Goal: Contribute content: Add original content to the website for others to see

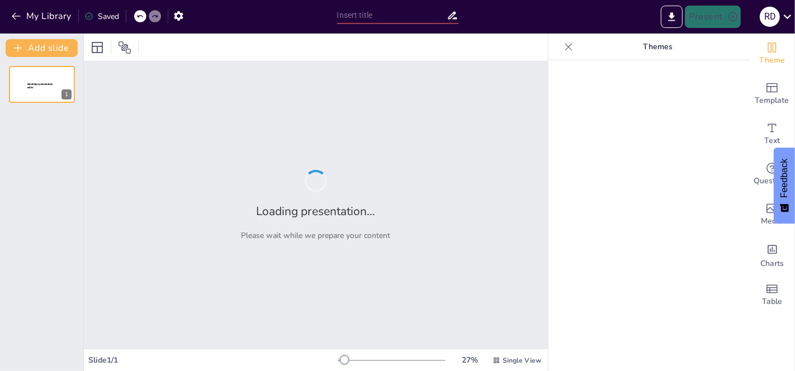
type input "Transformación Digital: Modernización de Infraestructura y Procesos en TI"
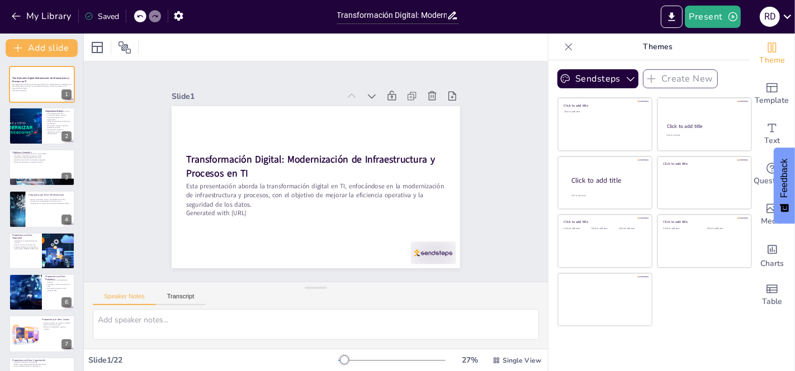
checkbox input "true"
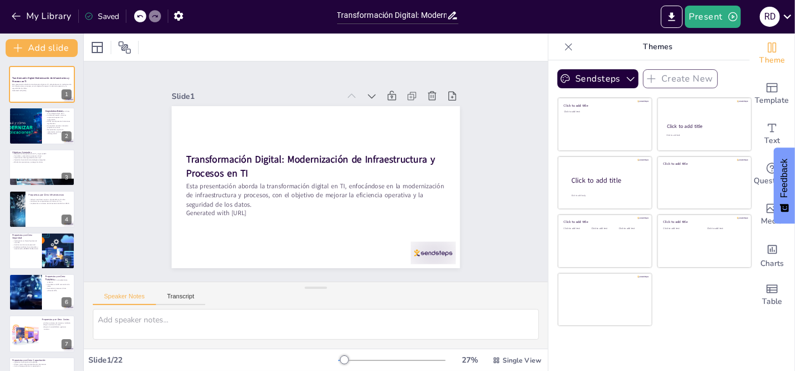
checkbox input "true"
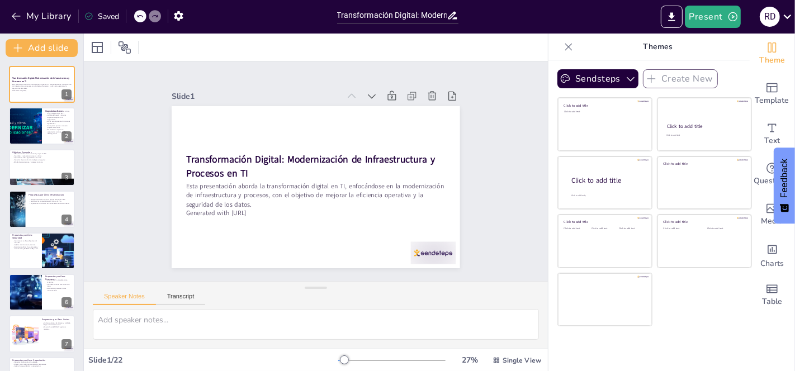
checkbox input "true"
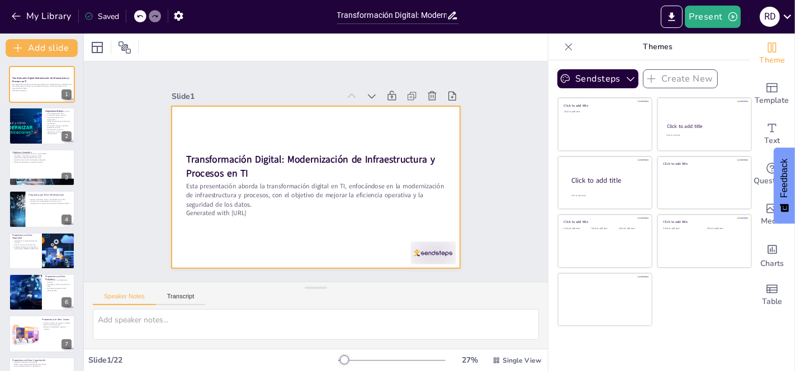
checkbox input "true"
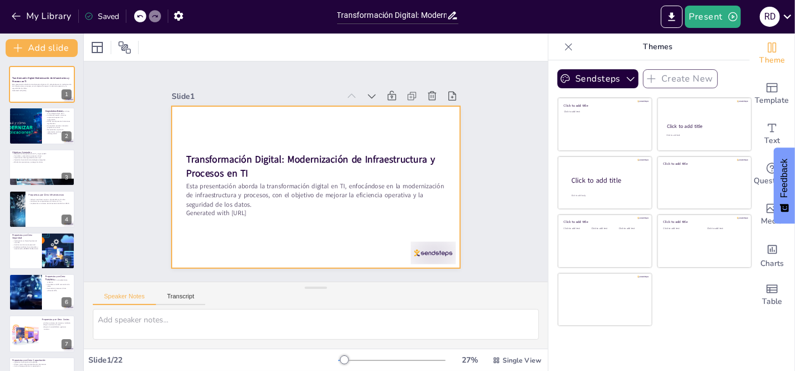
checkbox input "true"
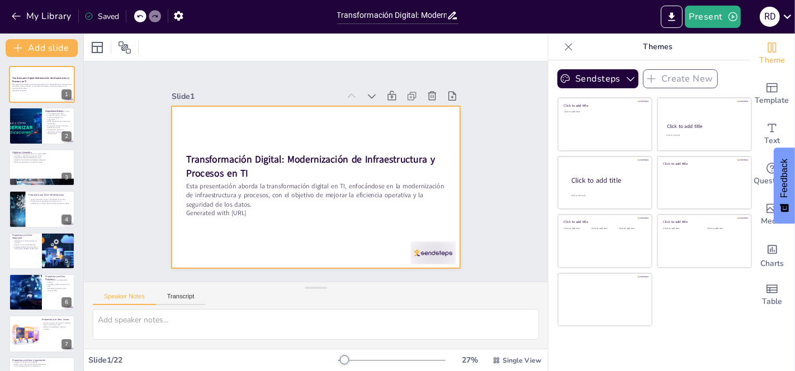
checkbox input "true"
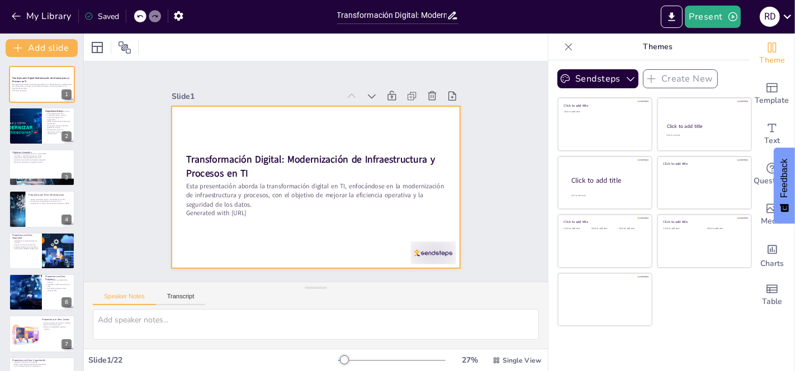
checkbox input "true"
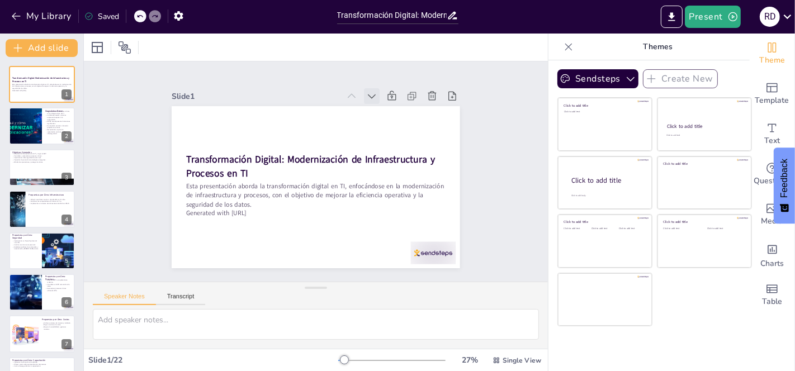
click at [380, 103] on icon at bounding box center [386, 109] width 13 height 13
checkbox input "true"
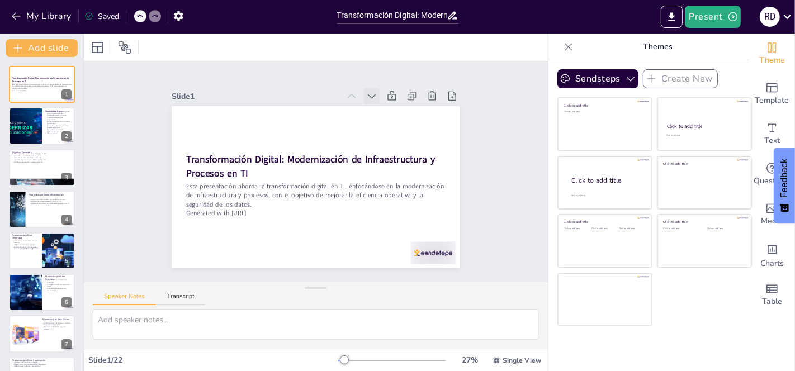
checkbox input "true"
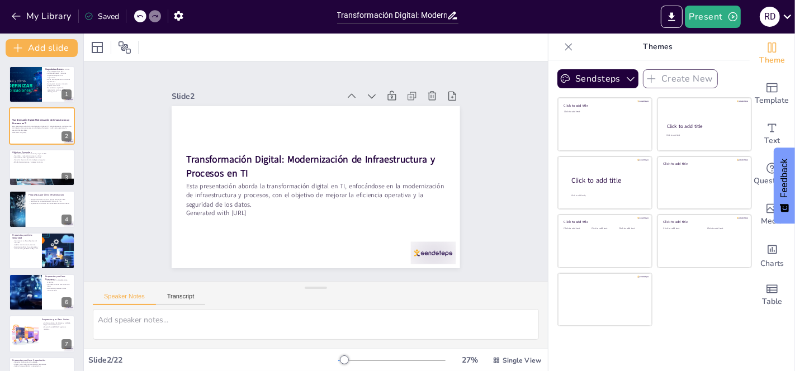
click at [380, 103] on icon at bounding box center [386, 109] width 13 height 13
checkbox input "true"
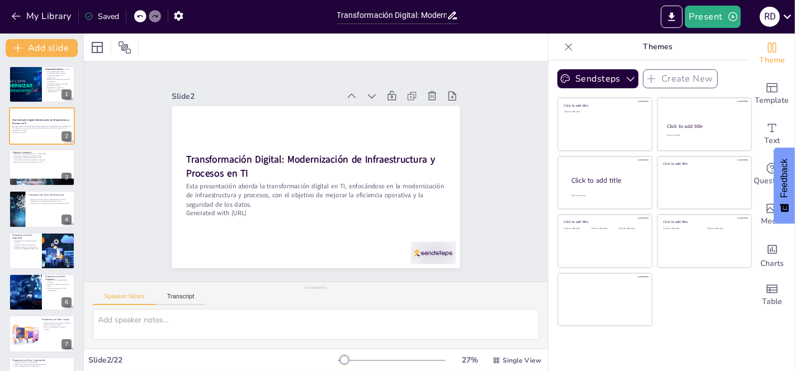
checkbox input "true"
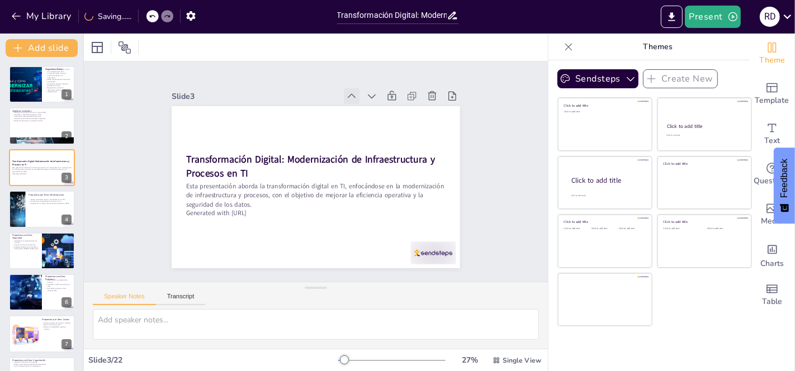
click at [388, 140] on icon at bounding box center [396, 148] width 16 height 16
checkbox input "true"
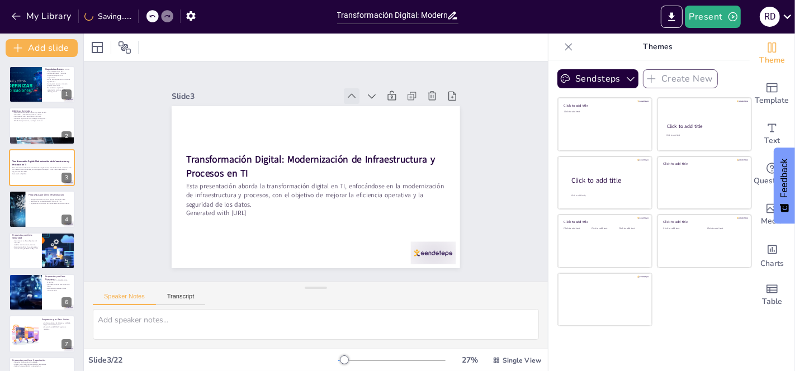
checkbox input "true"
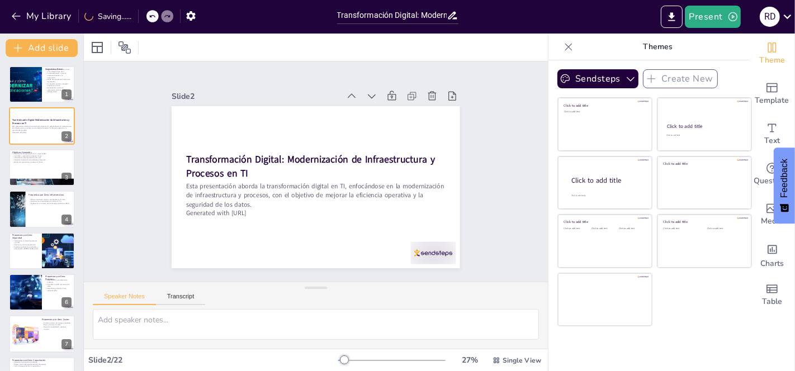
click at [360, 98] on icon at bounding box center [366, 104] width 13 height 13
checkbox input "true"
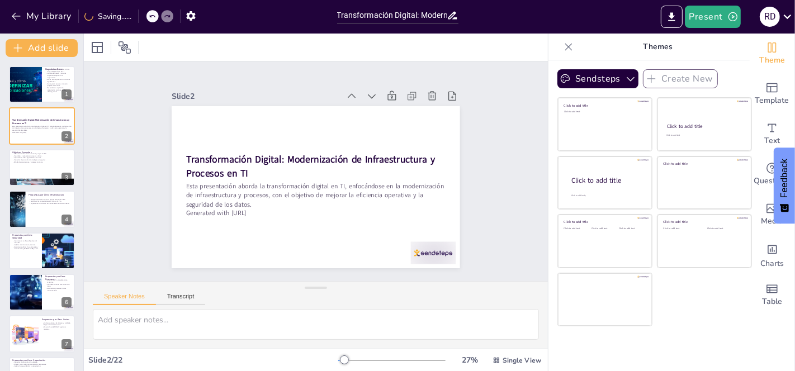
checkbox input "true"
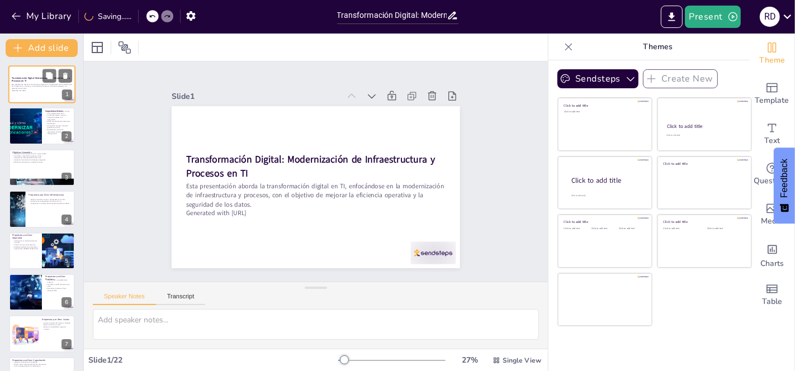
checkbox input "true"
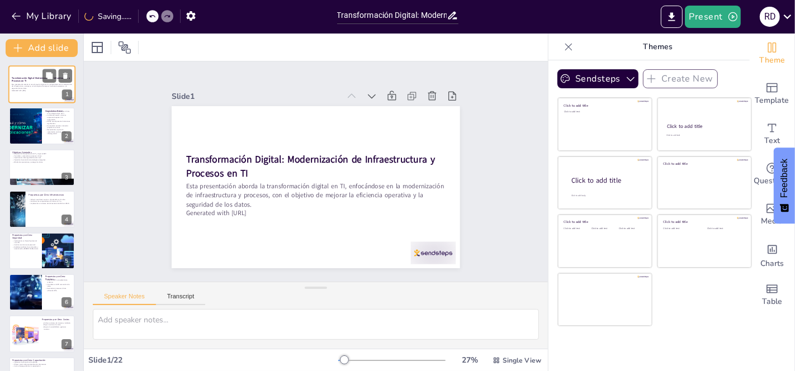
checkbox input "true"
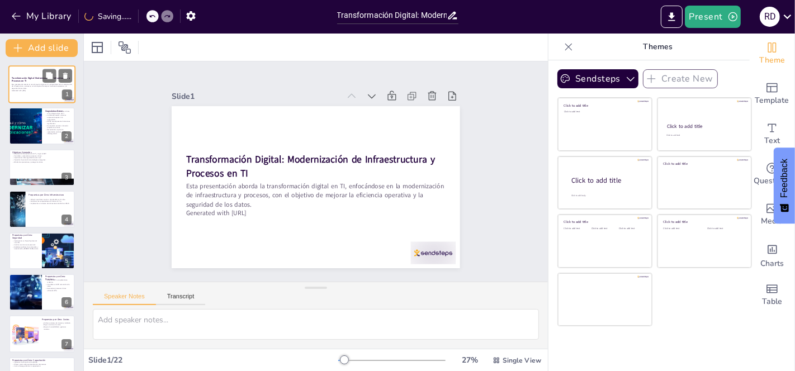
checkbox input "true"
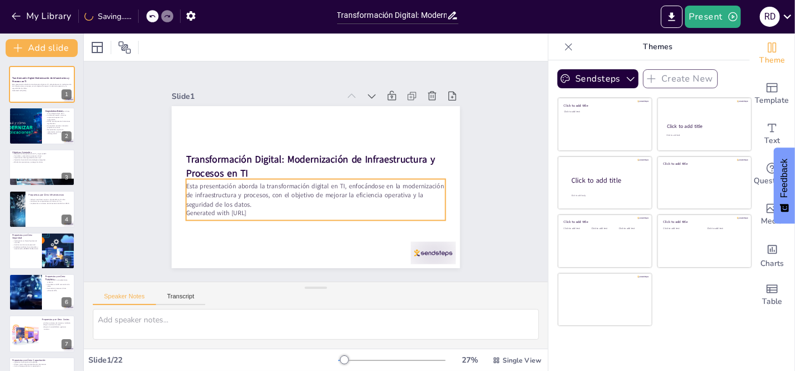
checkbox input "true"
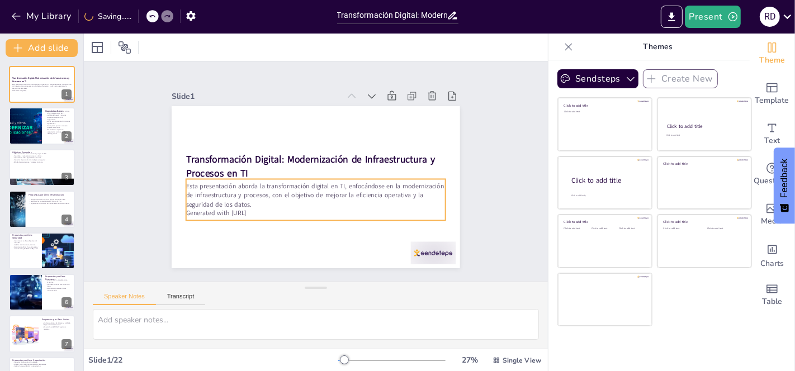
checkbox input "true"
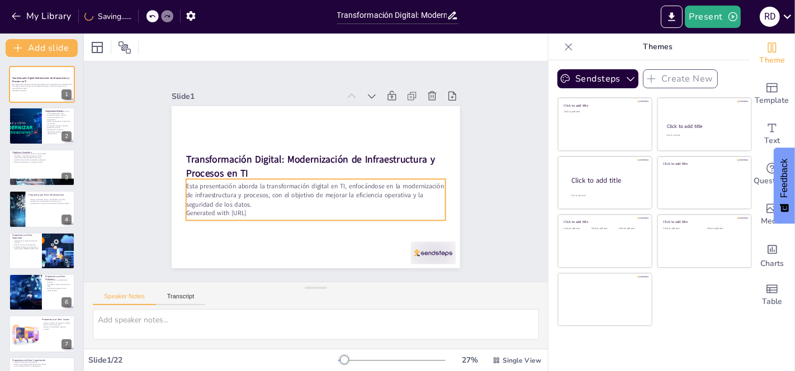
checkbox input "true"
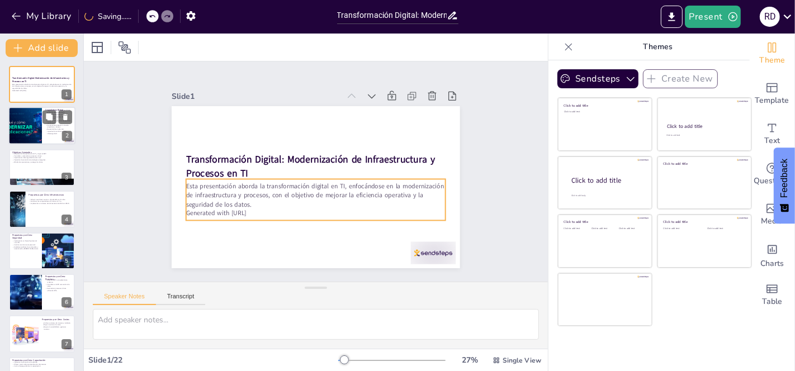
checkbox input "true"
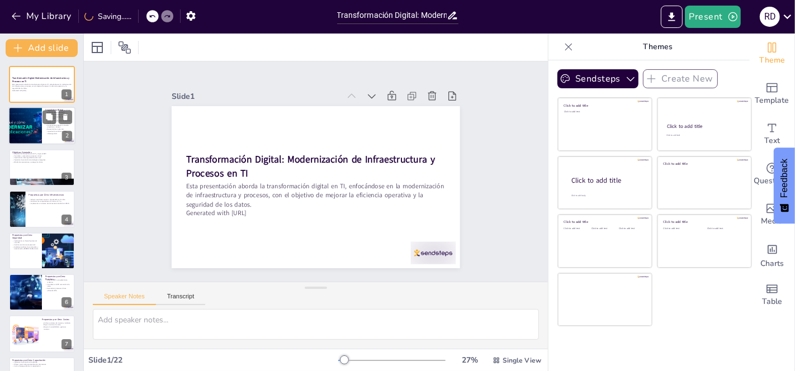
click at [27, 119] on div at bounding box center [25, 126] width 100 height 38
type textarea "La identificación de problemas críticos en la infraestructura de TI es el prime…"
checkbox input "true"
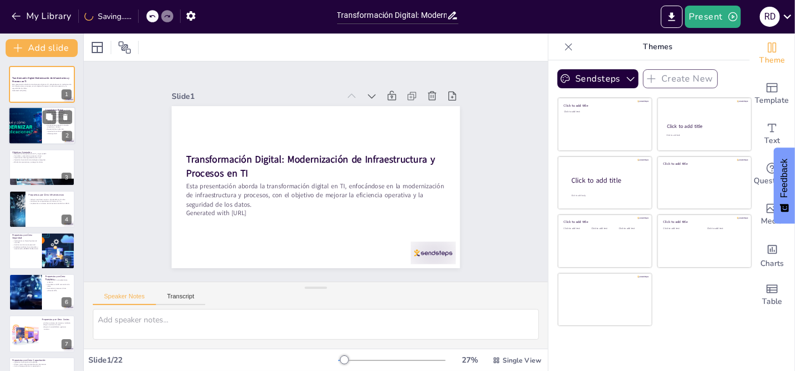
checkbox input "true"
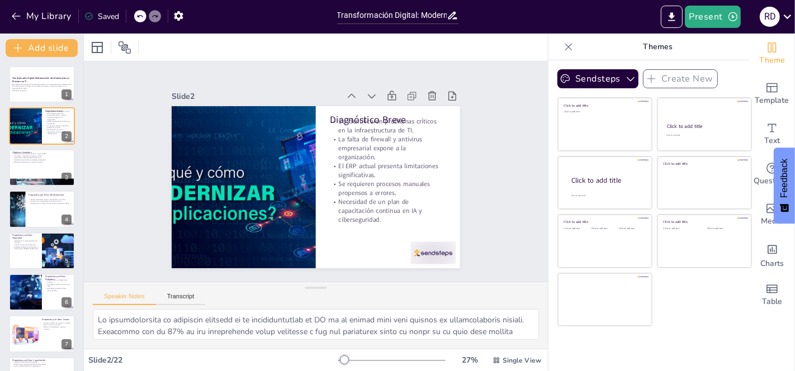
checkbox input "true"
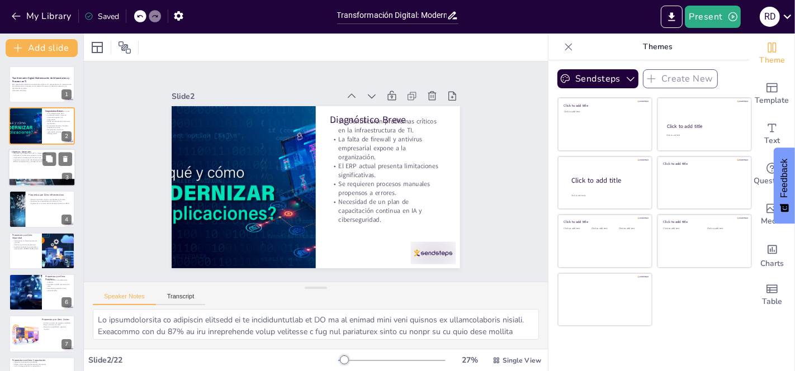
checkbox input "true"
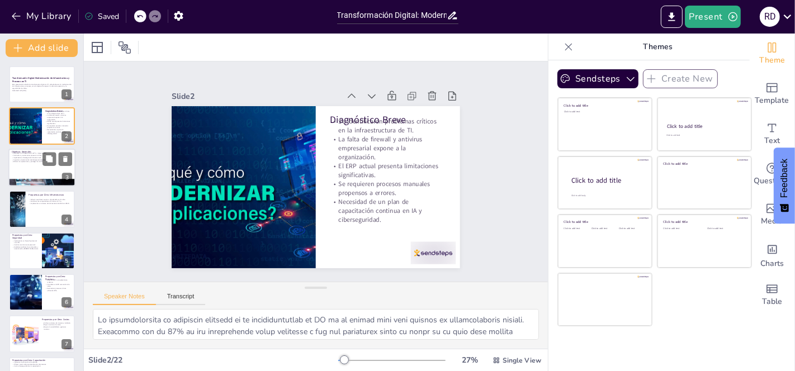
checkbox input "true"
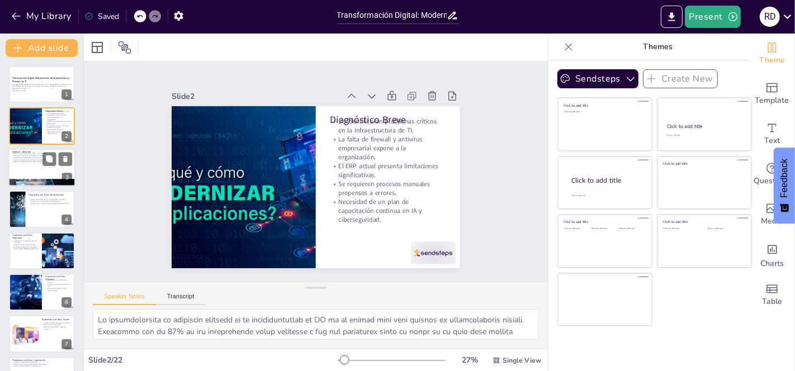
checkbox input "true"
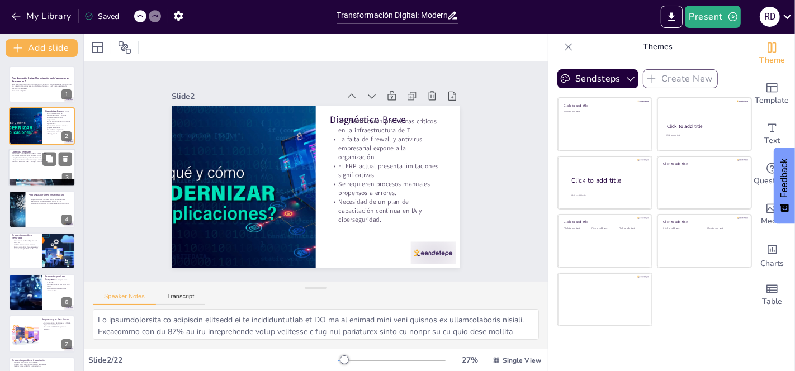
checkbox input "true"
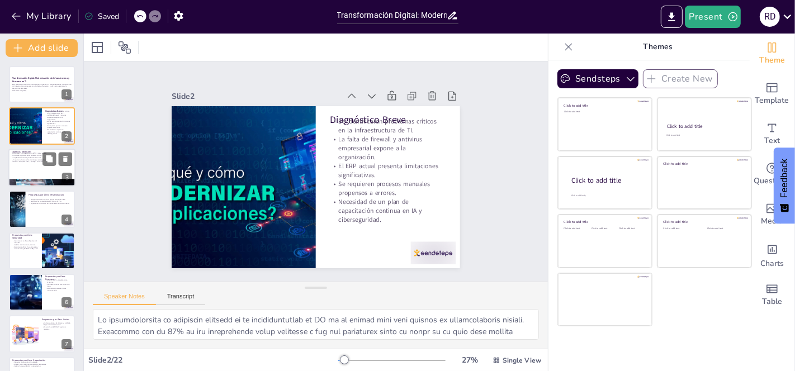
checkbox input "true"
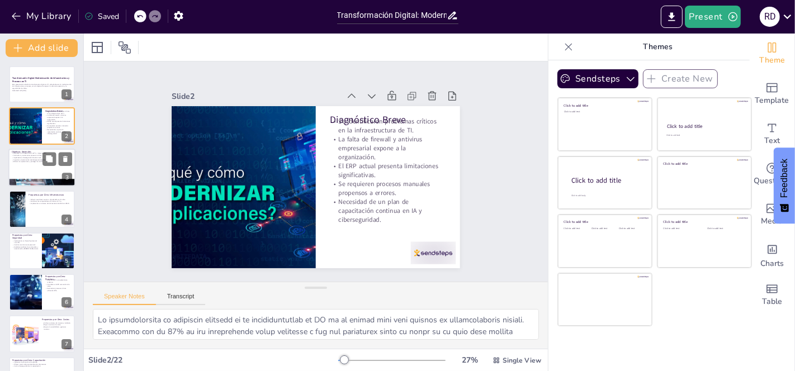
checkbox input "true"
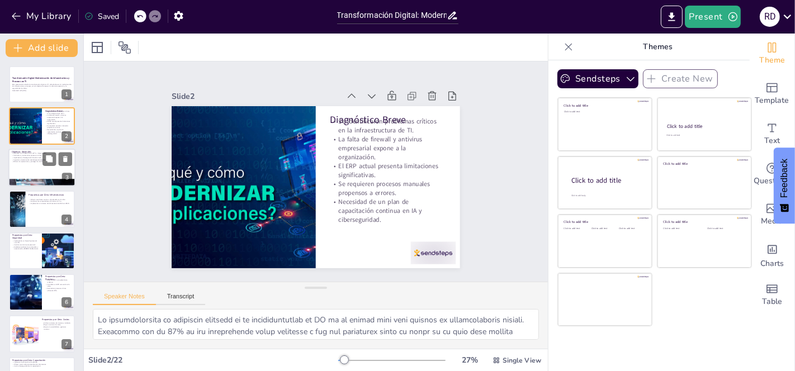
checkbox input "true"
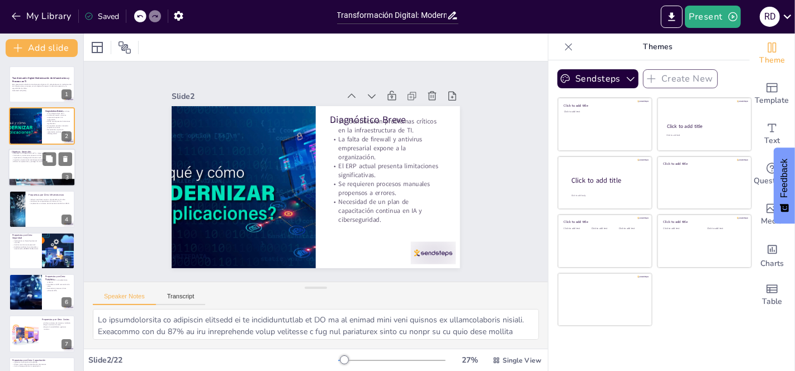
click at [20, 161] on p "Blindar las operaciones y proteger los datos." at bounding box center [42, 162] width 60 height 2
type textarea "La actualización de la infraestructura de TI es esencial para garantizar que la…"
checkbox input "true"
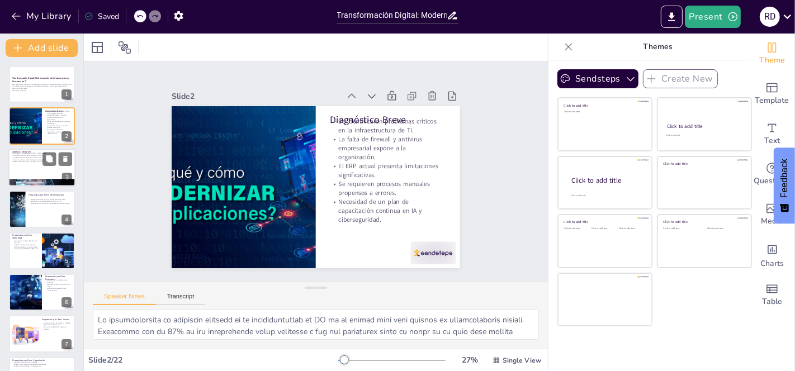
checkbox input "true"
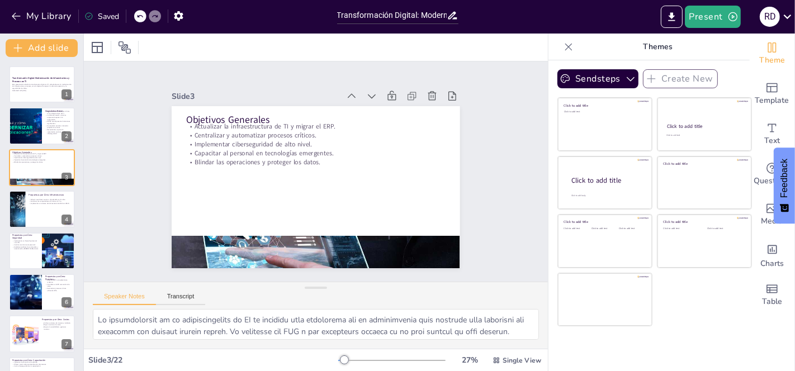
checkbox input "true"
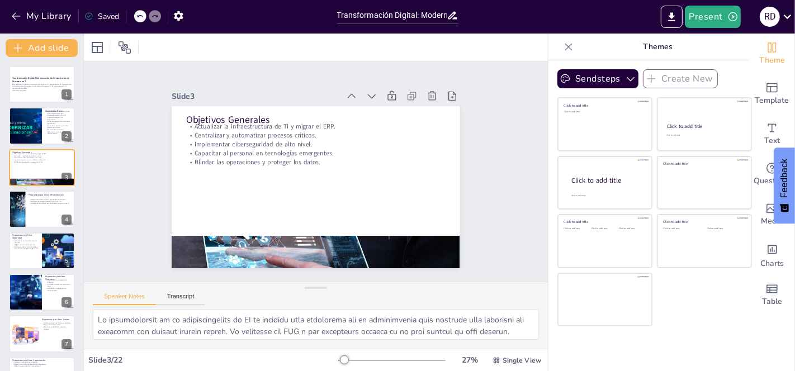
checkbox input "true"
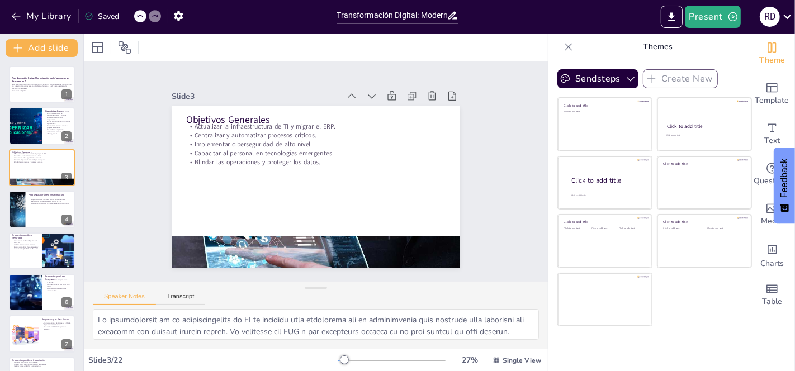
checkbox input "true"
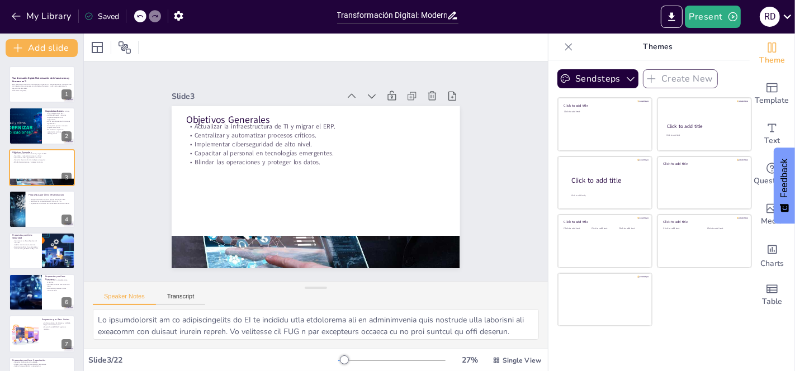
checkbox input "true"
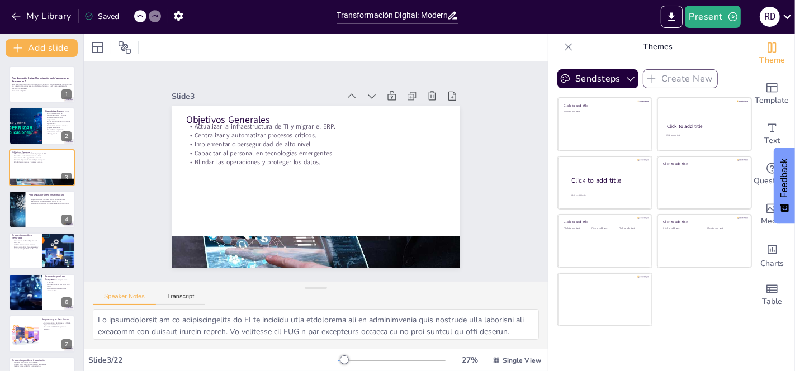
checkbox input "true"
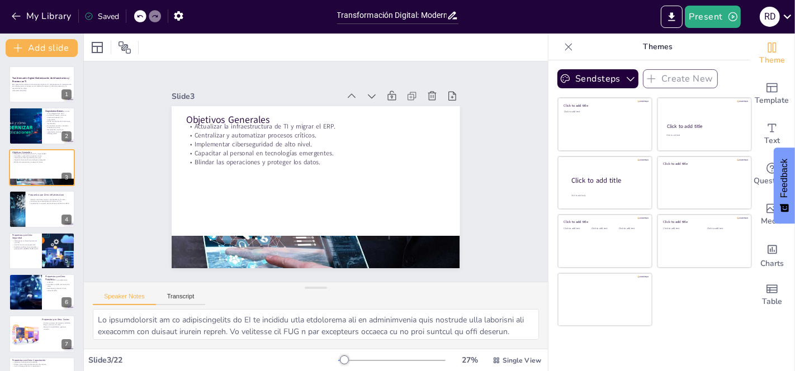
checkbox input "true"
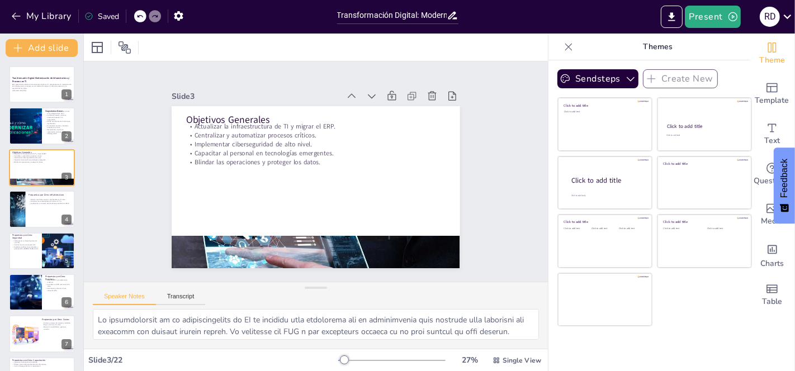
checkbox input "true"
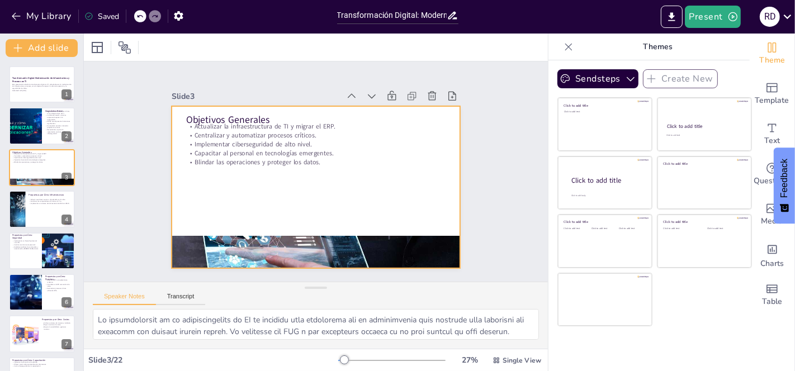
checkbox input "true"
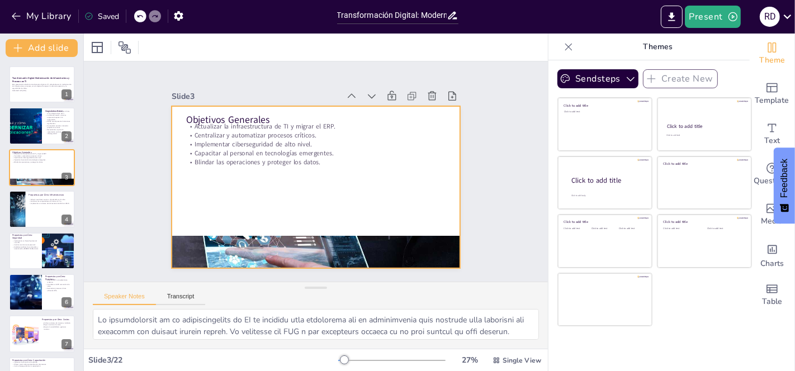
checkbox input "true"
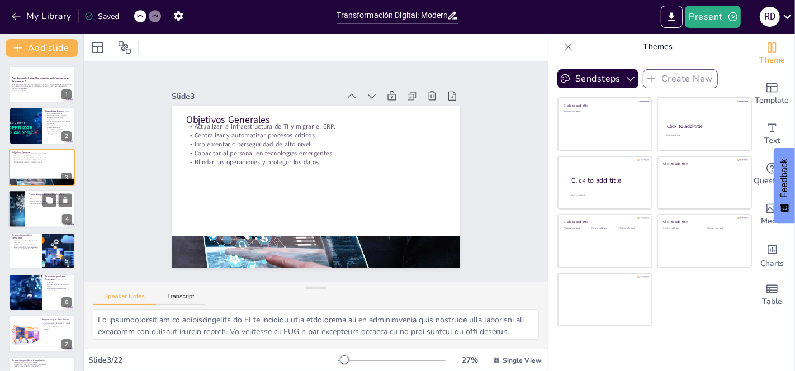
checkbox input "true"
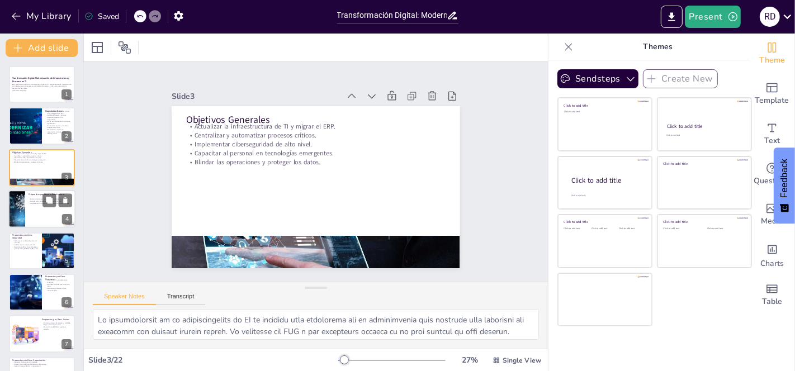
checkbox input "true"
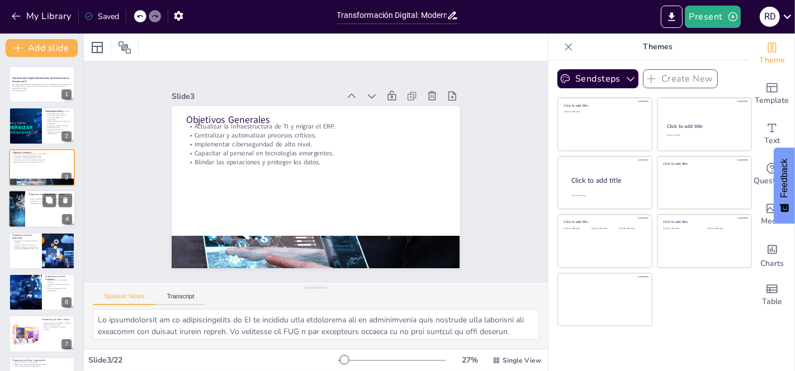
checkbox input "true"
click at [18, 212] on div at bounding box center [16, 209] width 63 height 38
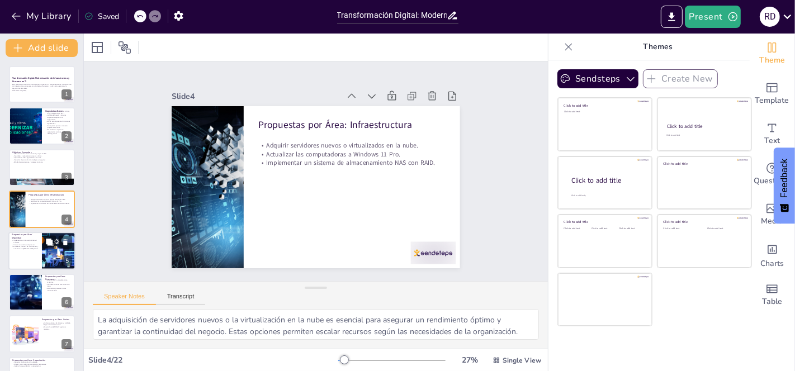
click at [23, 246] on p "Establecer políticas de contraseñas y autenticación [PERSON_NAME] factor." at bounding box center [25, 247] width 27 height 4
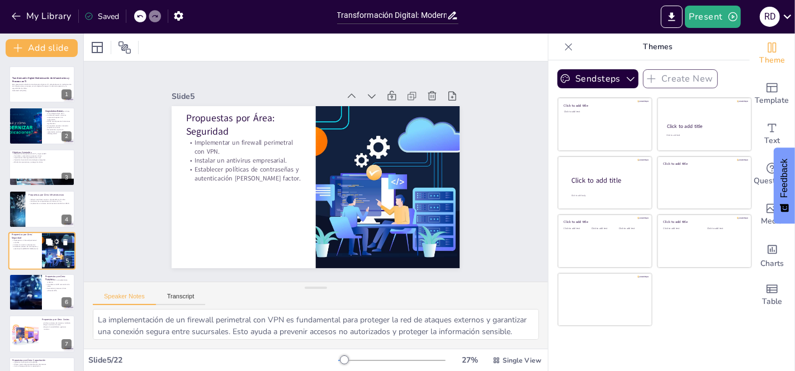
scroll to position [36, 0]
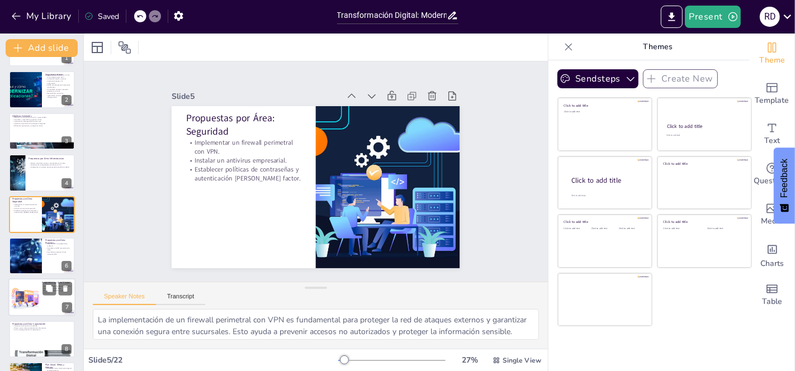
click at [14, 291] on div at bounding box center [25, 298] width 34 height 34
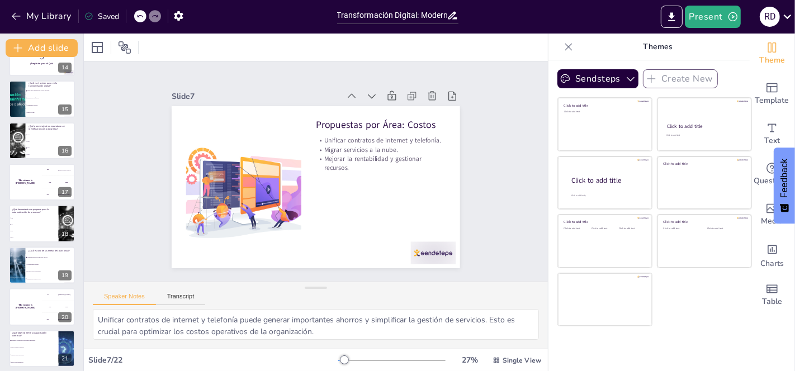
scroll to position [613, 0]
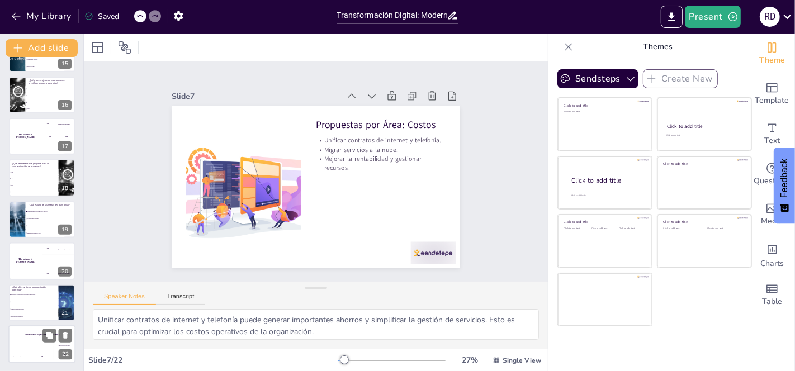
click at [23, 341] on div "The winner is Niels 🏆" at bounding box center [41, 334] width 67 height 19
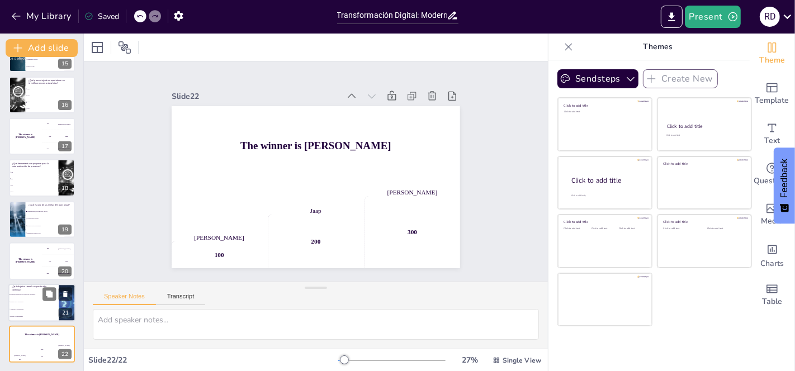
click at [31, 304] on li "Reducir costos de personal." at bounding box center [33, 302] width 50 height 7
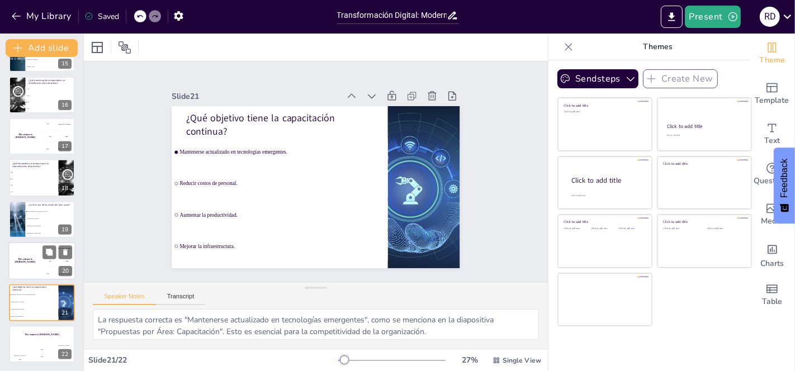
click at [23, 256] on div "The winner is Niels 🏆" at bounding box center [25, 261] width 34 height 38
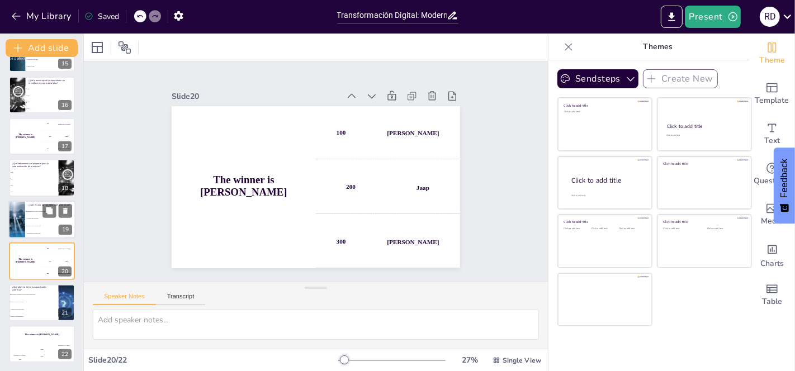
click at [32, 211] on span "Capacitación en [GEOGRAPHIC_DATA]." at bounding box center [51, 212] width 48 height 2
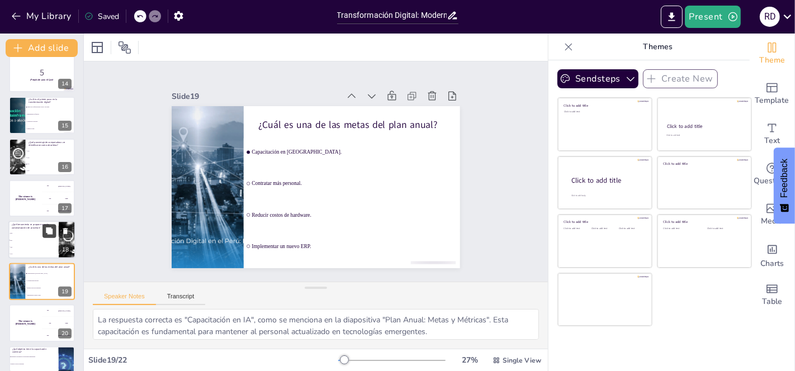
scroll to position [544, 0]
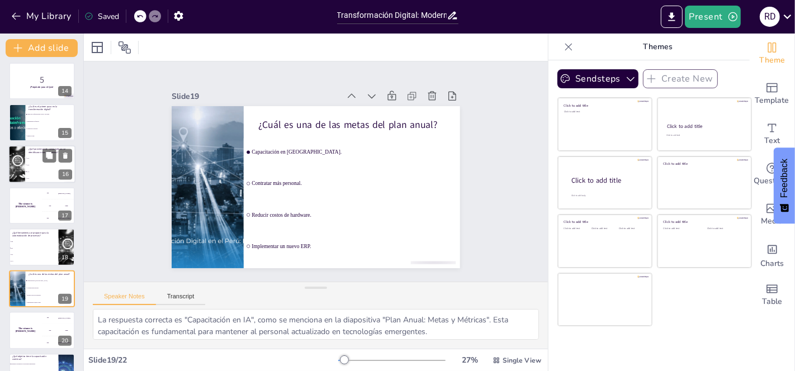
click at [38, 163] on li "30%" at bounding box center [50, 165] width 50 height 7
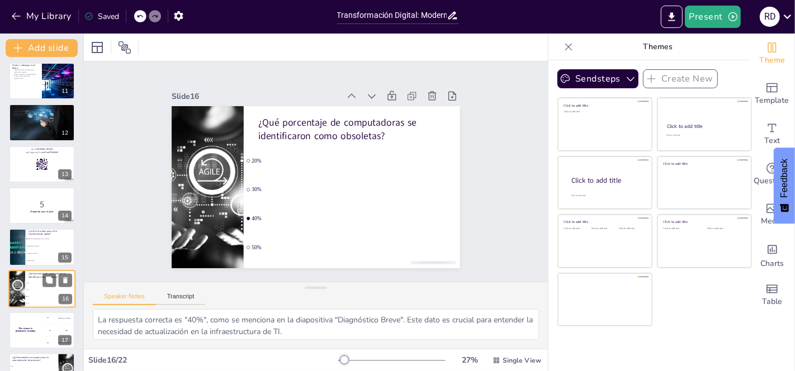
scroll to position [418, 0]
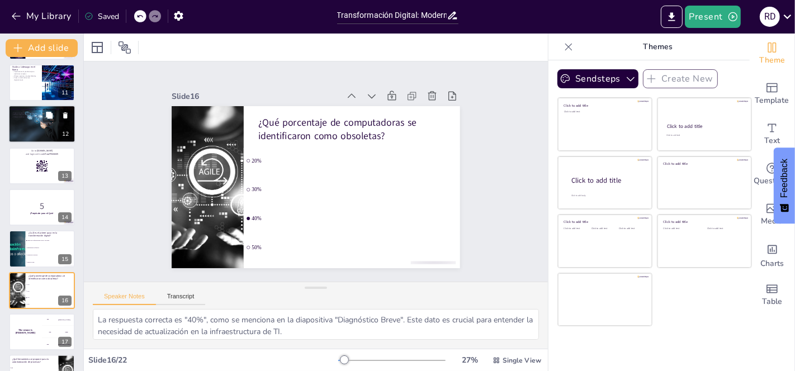
click at [31, 124] on div at bounding box center [41, 124] width 67 height 45
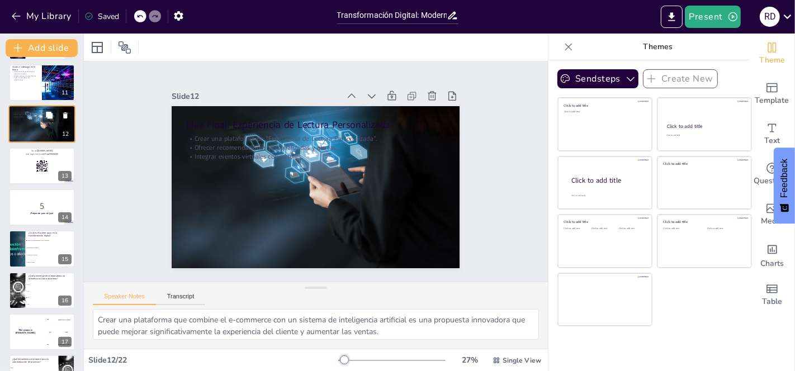
scroll to position [327, 0]
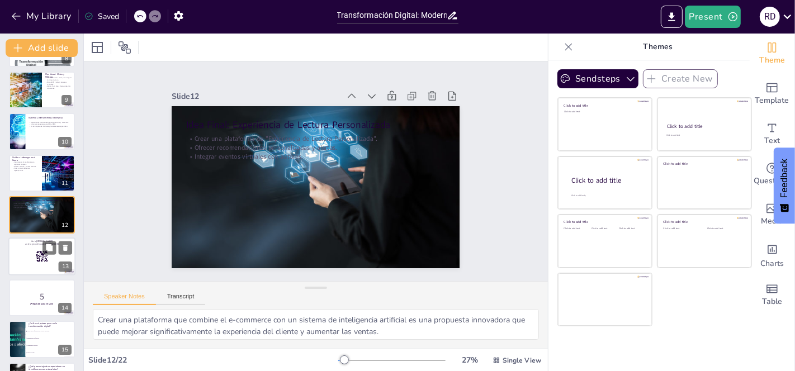
click at [22, 247] on div at bounding box center [41, 257] width 67 height 38
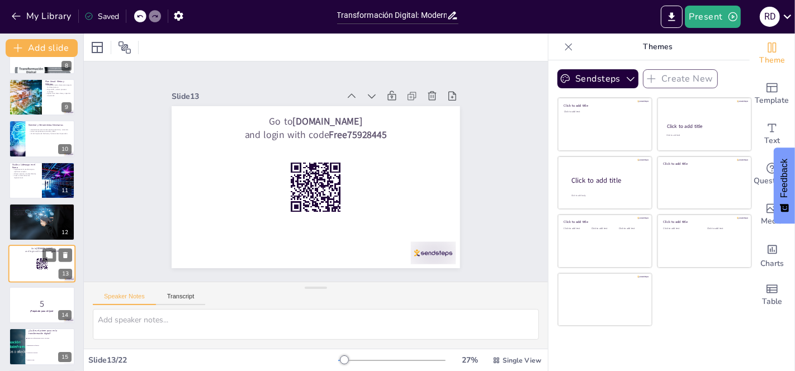
scroll to position [318, 0]
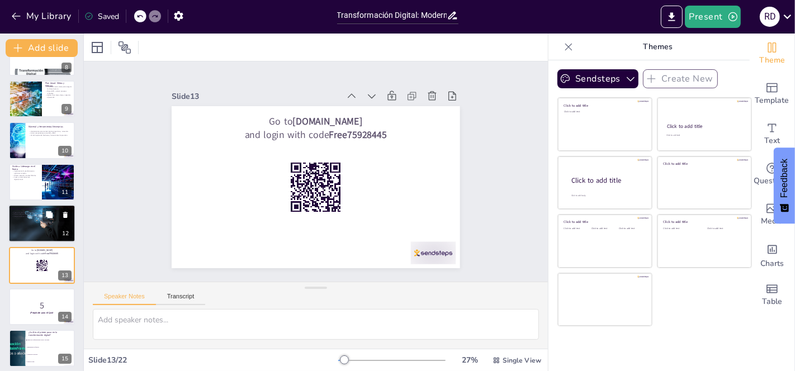
click at [28, 221] on div at bounding box center [41, 223] width 67 height 45
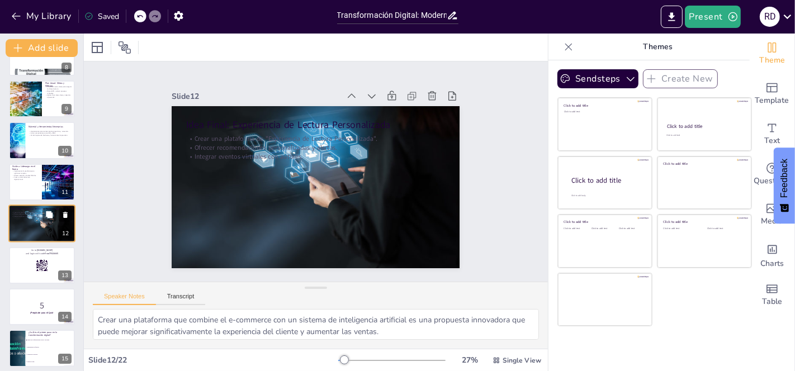
scroll to position [327, 0]
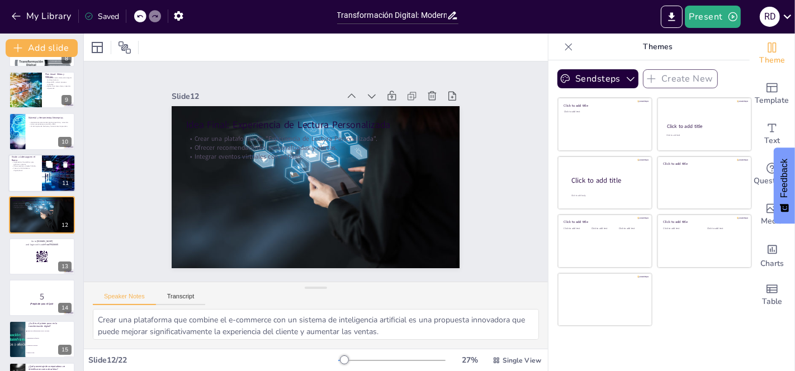
click at [27, 167] on p "Crear un club de lectura digital/virtual." at bounding box center [25, 169] width 27 height 4
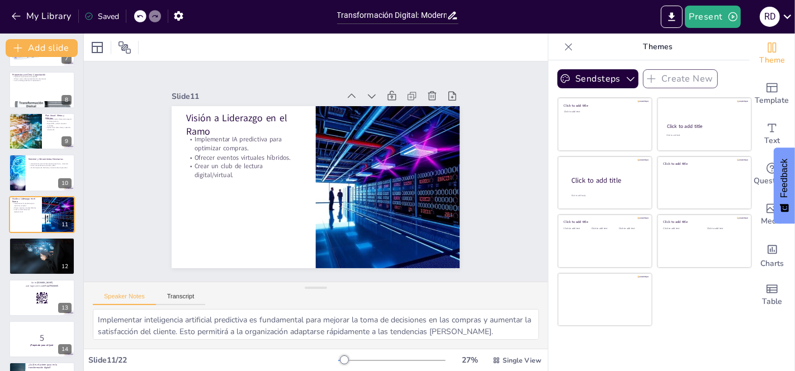
click at [454, 16] on icon at bounding box center [453, 16] width 12 height 12
click at [185, 13] on button "button" at bounding box center [178, 16] width 21 height 20
click at [177, 13] on icon "button" at bounding box center [178, 16] width 9 height 10
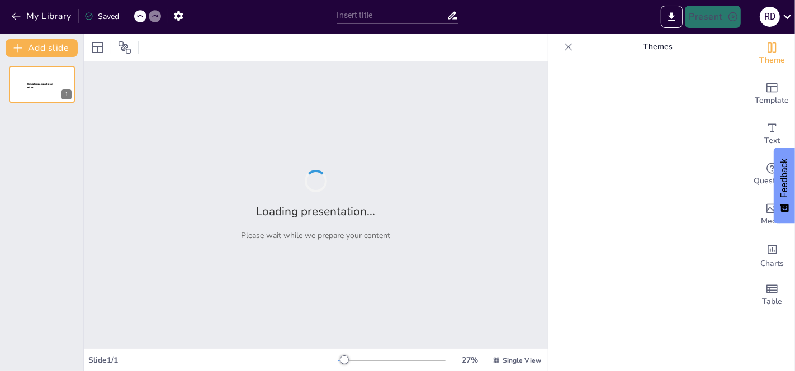
type input "Transformación Digital: Modernización de Infraestructura y Procesos en TI"
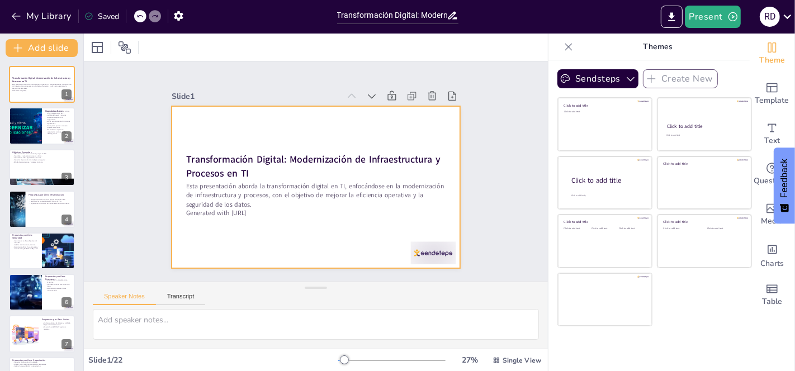
checkbox input "true"
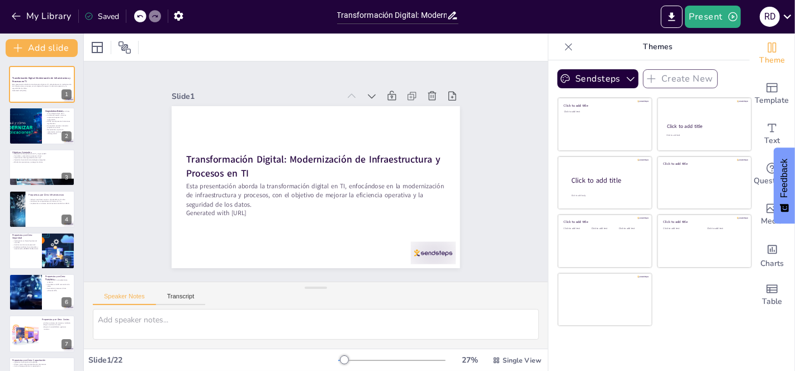
checkbox input "true"
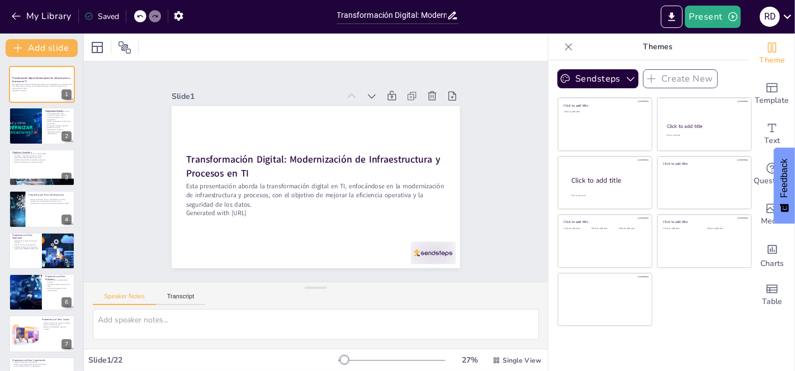
checkbox input "true"
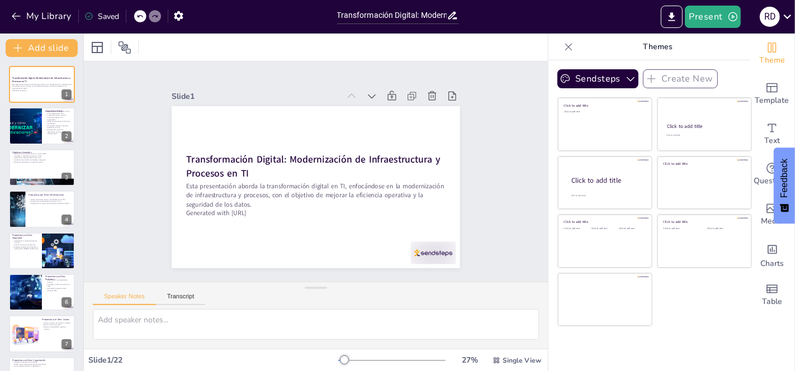
checkbox input "true"
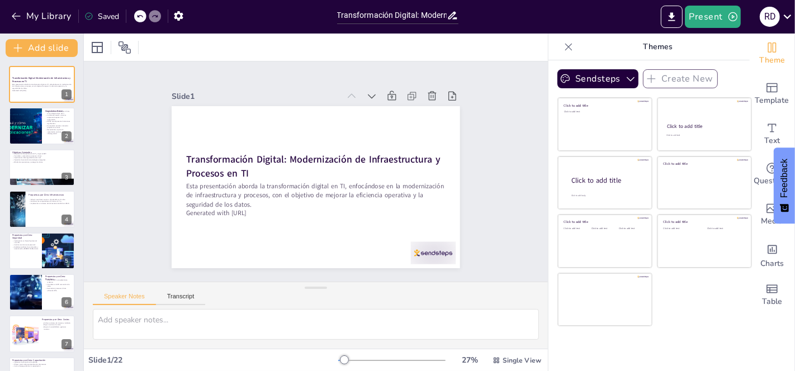
checkbox input "true"
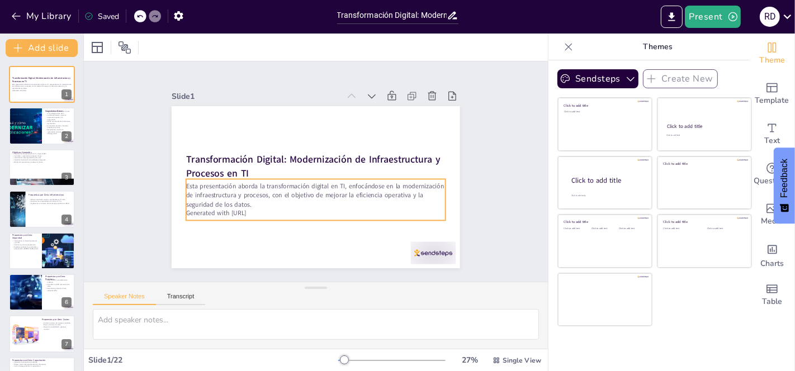
checkbox input "true"
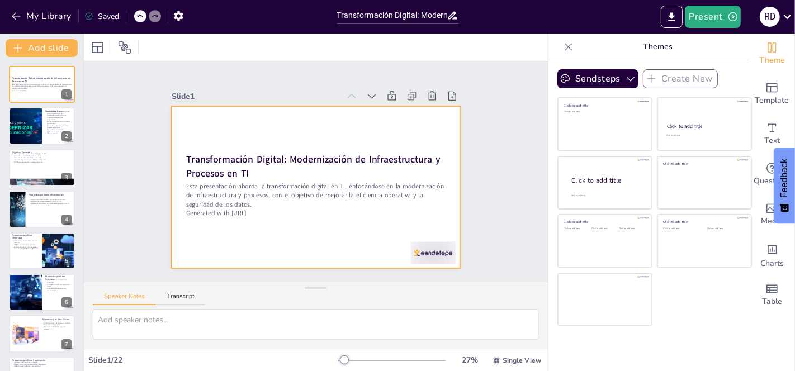
checkbox input "true"
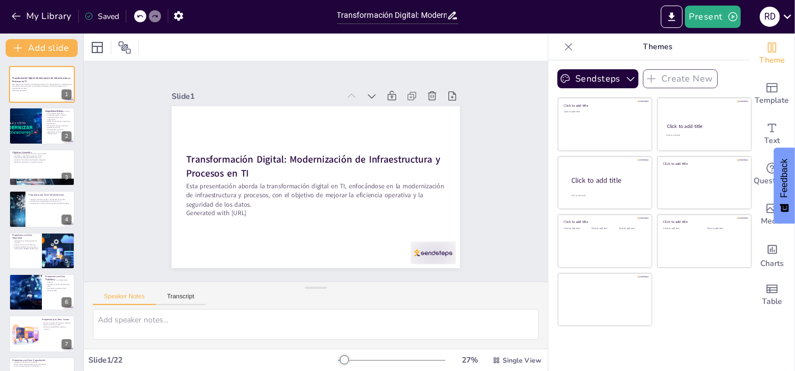
checkbox input "true"
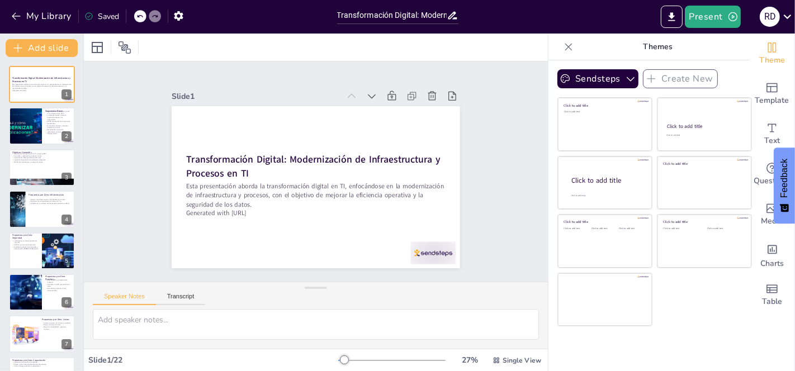
checkbox input "true"
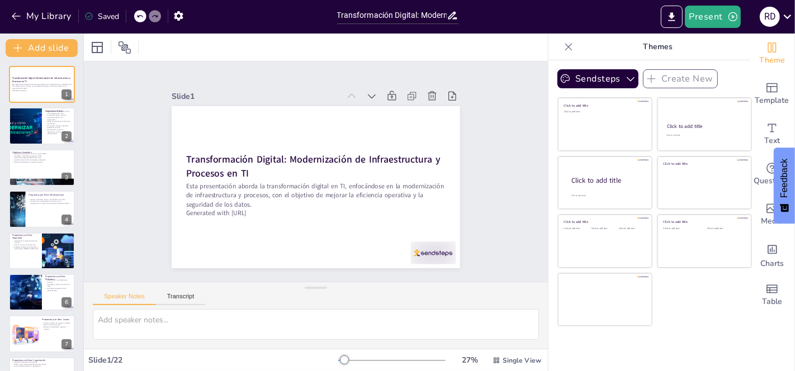
checkbox input "true"
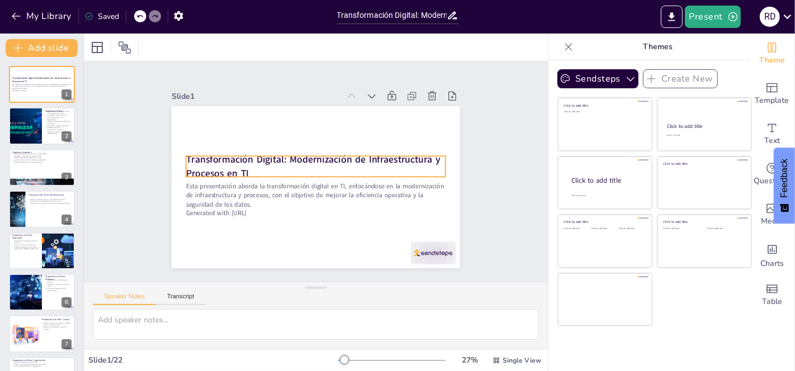
checkbox input "true"
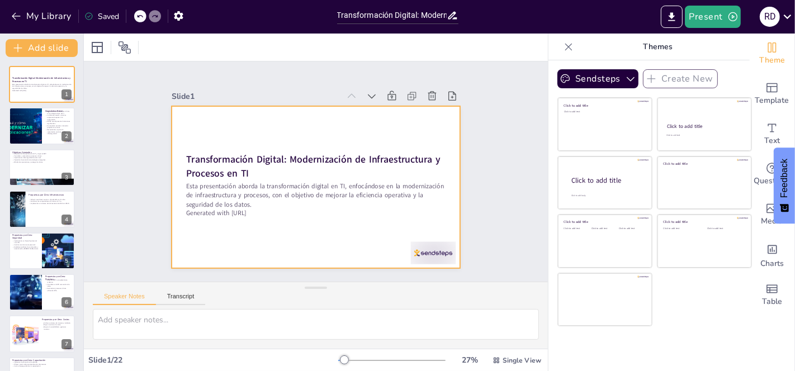
checkbox input "true"
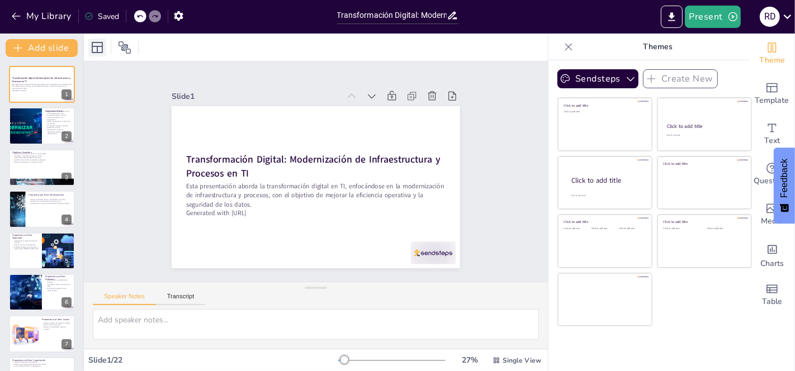
click at [99, 47] on icon at bounding box center [97, 47] width 13 height 13
click at [168, 42] on div at bounding box center [316, 47] width 464 height 27
click at [666, 17] on button "Export to PowerPoint" at bounding box center [672, 17] width 22 height 22
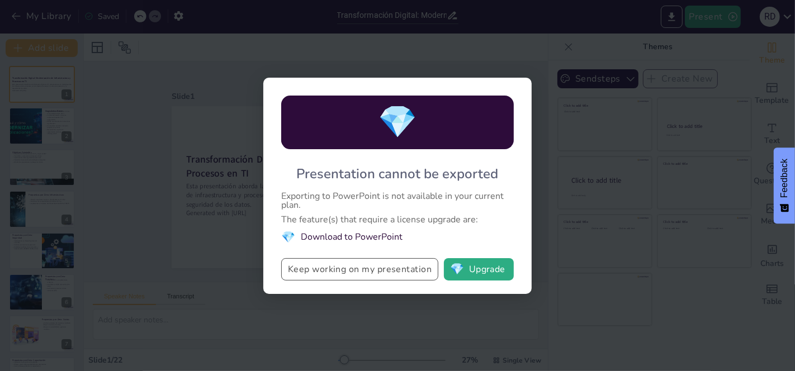
click at [385, 265] on button "Keep working on my presentation" at bounding box center [359, 269] width 157 height 22
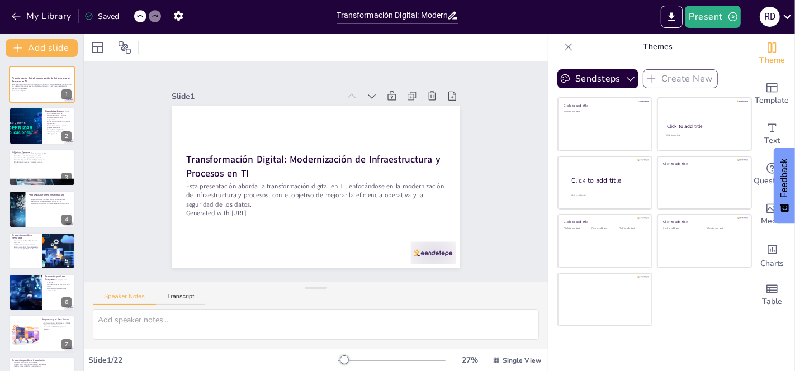
checkbox input "true"
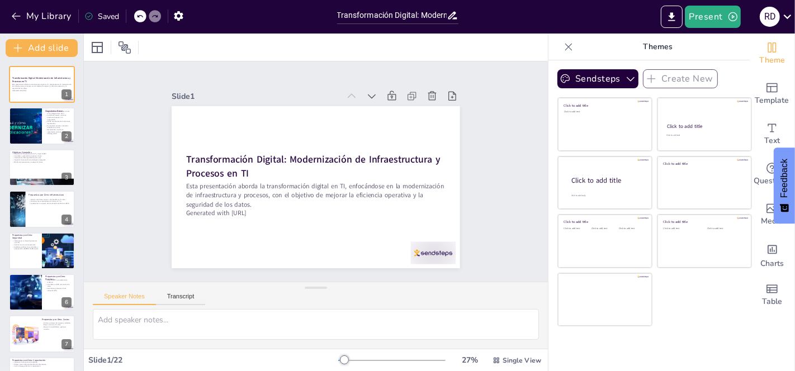
checkbox input "true"
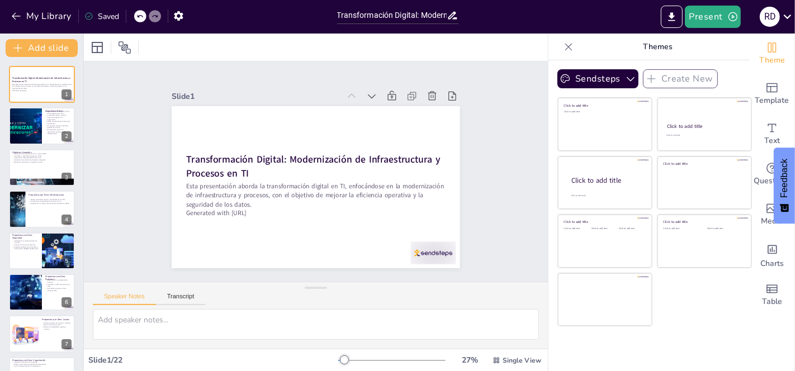
checkbox input "true"
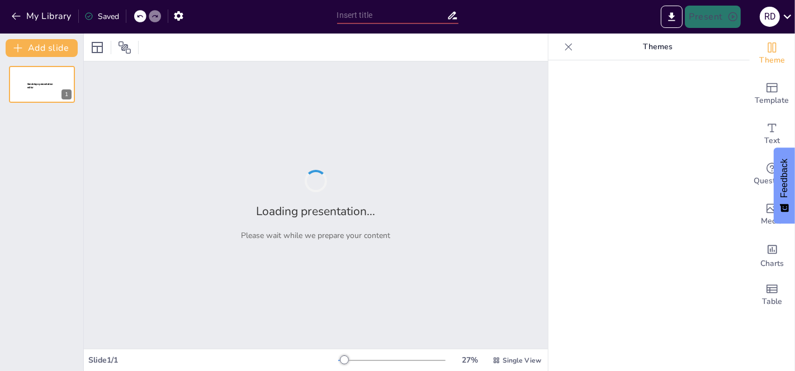
type input "Transformación Digital: Modernización de Infraestructura y Procesos en TI"
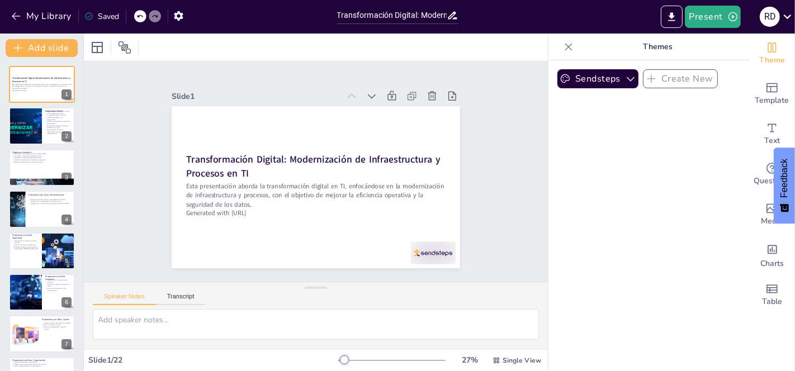
checkbox input "true"
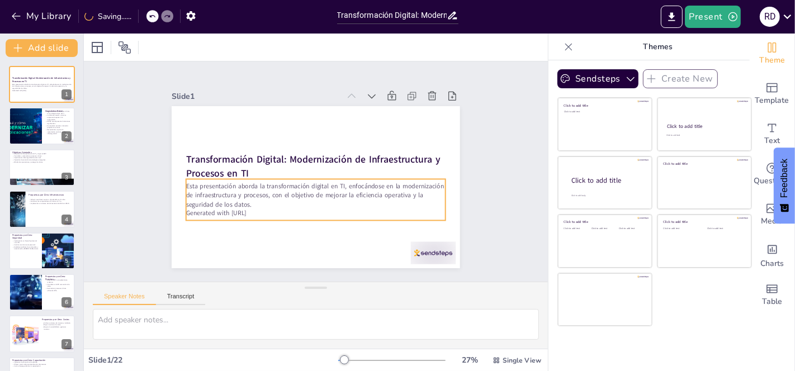
checkbox input "true"
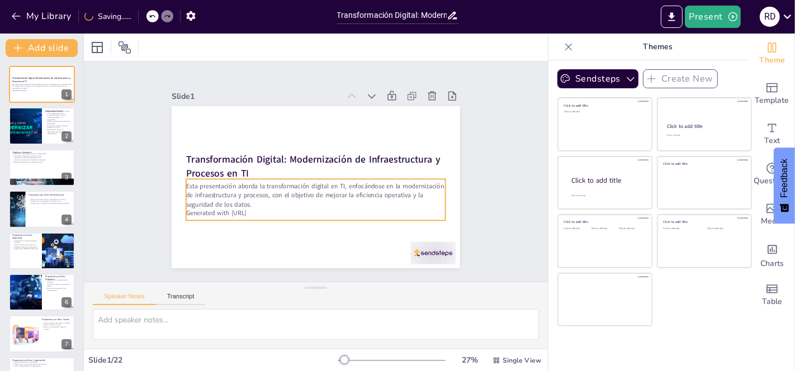
checkbox input "true"
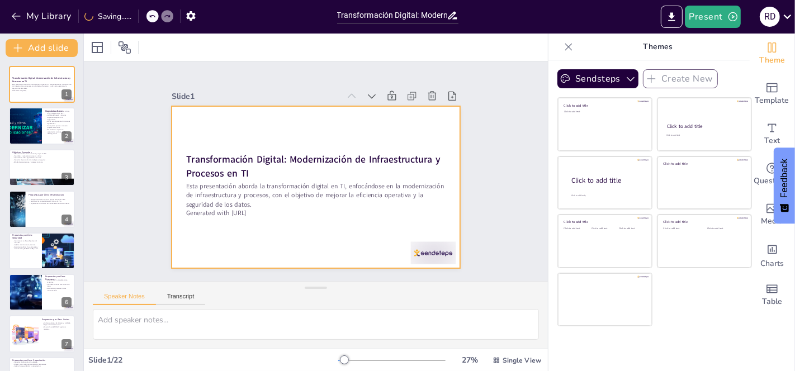
checkbox input "true"
